Goal: Information Seeking & Learning: Stay updated

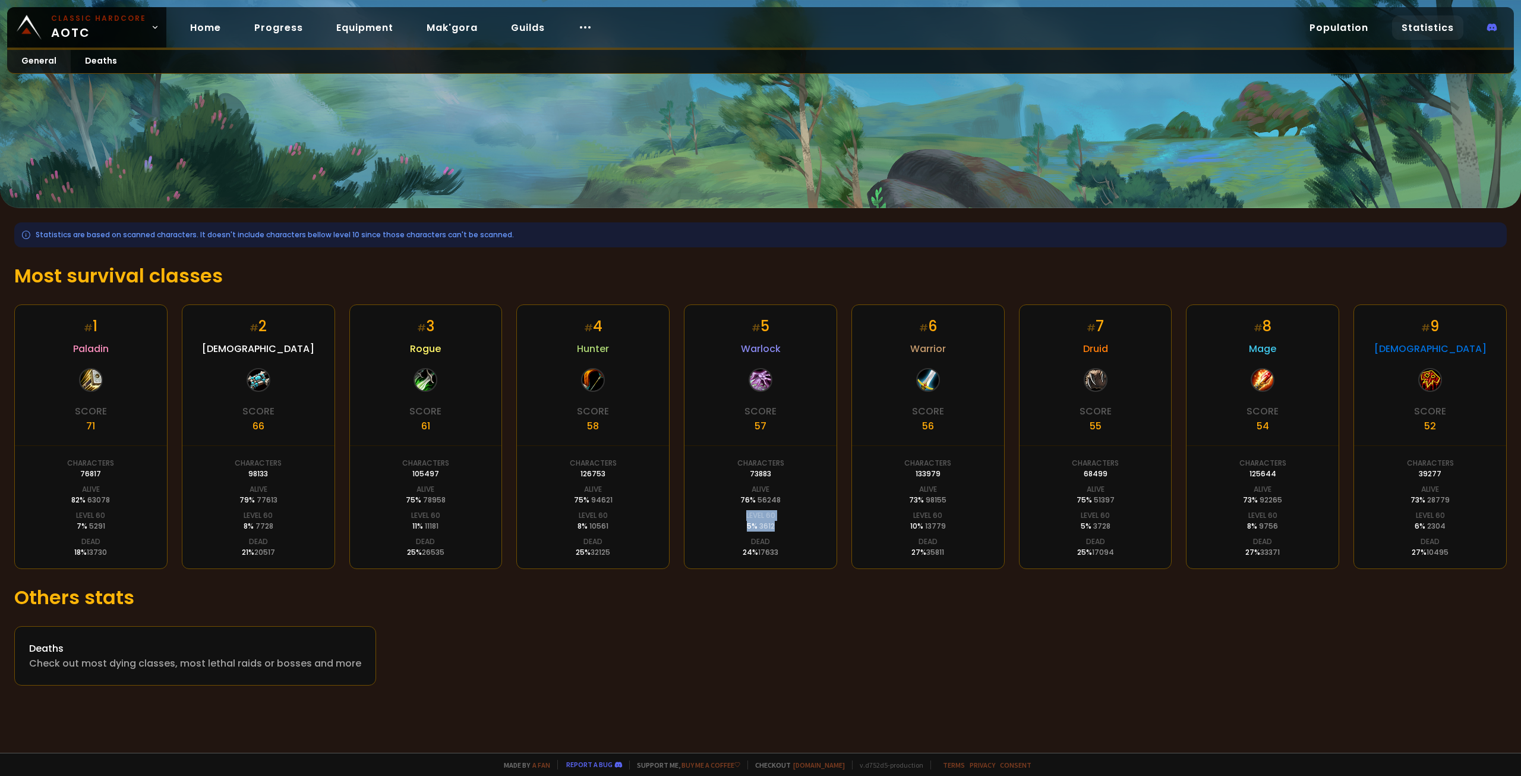
drag, startPoint x: 779, startPoint y: 528, endPoint x: 738, endPoint y: 512, distance: 44.0
click at [738, 512] on div "# 5 Warlock Score 57 Characters 73883 Alive 76 % 56248 Level 60 5 % 3612 Dead 2…" at bounding box center [760, 436] width 153 height 264
click at [99, 59] on link "Deaths" at bounding box center [101, 61] width 61 height 23
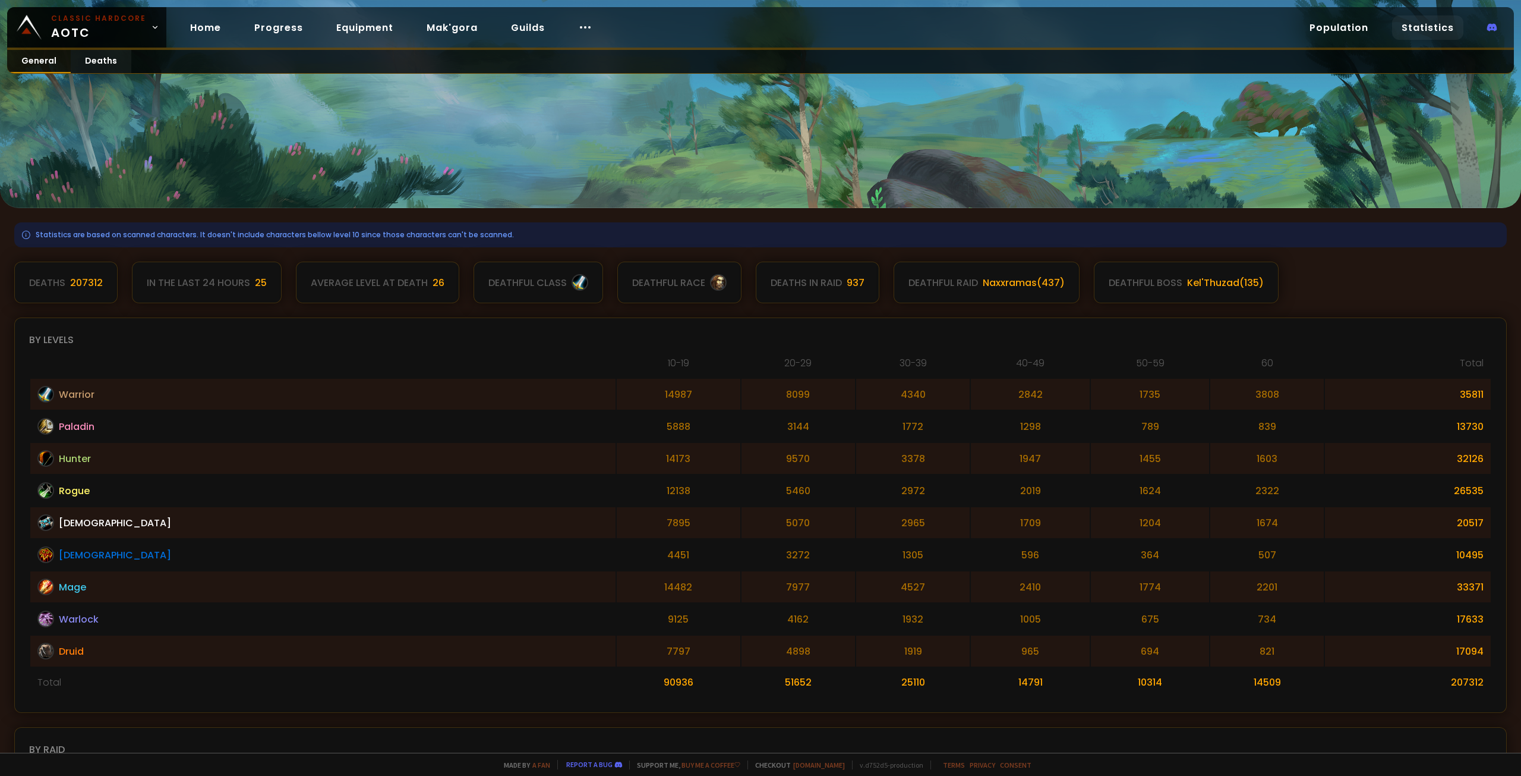
click at [37, 58] on link "General" at bounding box center [39, 61] width 64 height 23
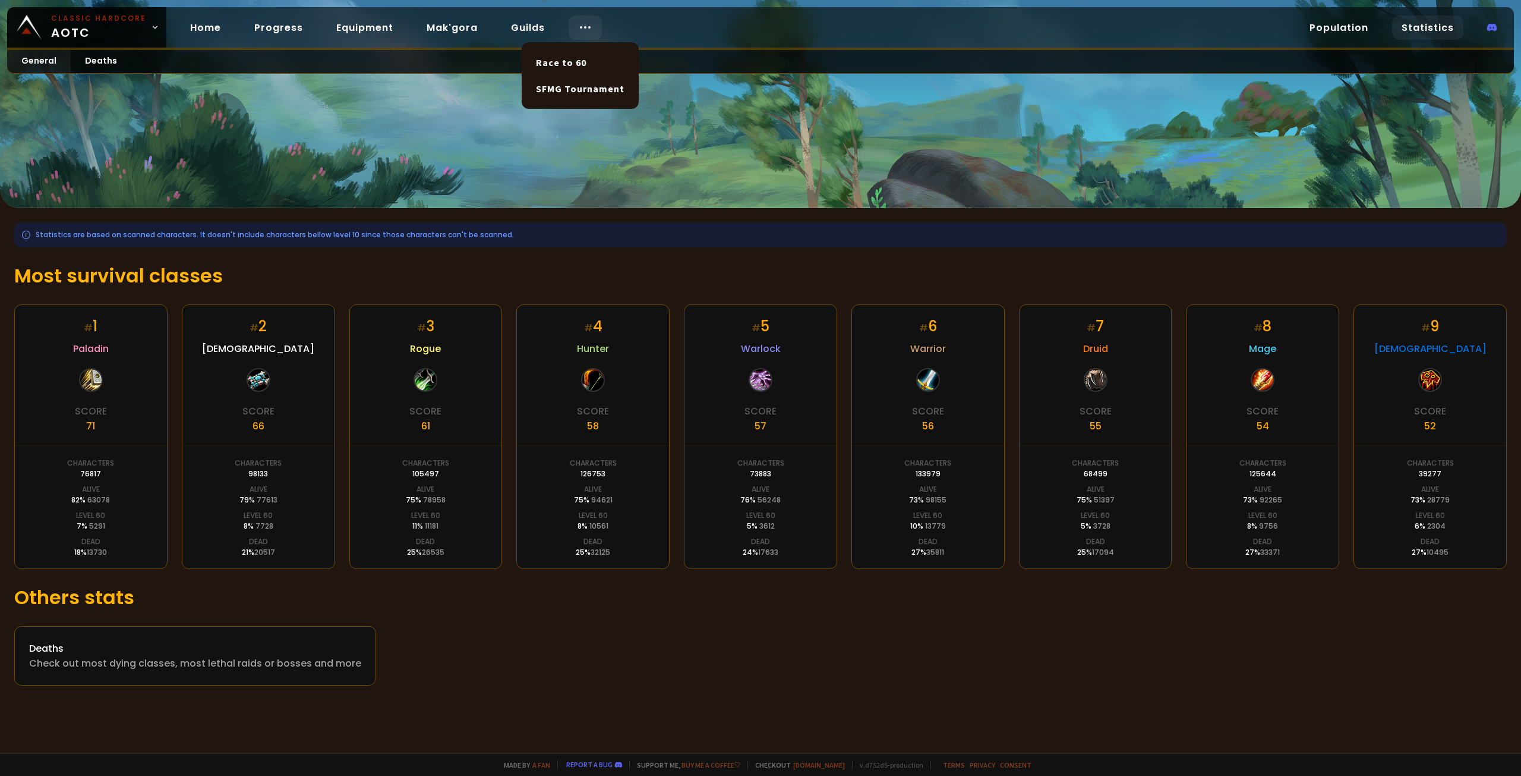
click at [585, 25] on icon at bounding box center [585, 27] width 14 height 14
click at [578, 66] on link "Race to 60" at bounding box center [580, 62] width 103 height 26
